Goal: Transaction & Acquisition: Purchase product/service

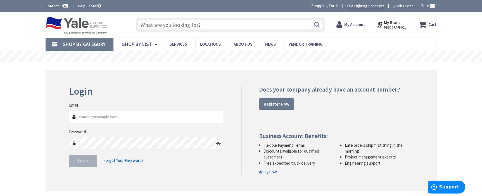
type input "[GEOGRAPHIC_DATA], [GEOGRAPHIC_DATA]"
type input "[EMAIL_ADDRESS][DOMAIN_NAME]"
click at [92, 160] on button "Login" at bounding box center [83, 161] width 28 height 12
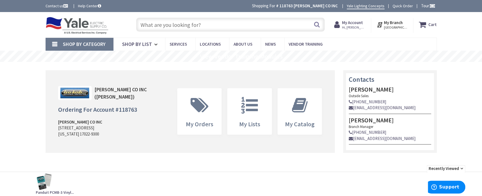
click at [184, 25] on input "text" at bounding box center [230, 25] width 189 height 14
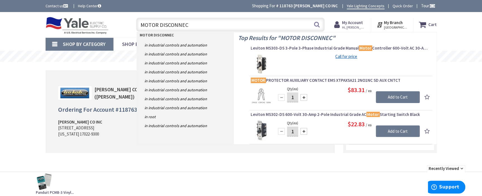
type input "MOTOR DISCONNECT"
